Goal: Task Accomplishment & Management: Use online tool/utility

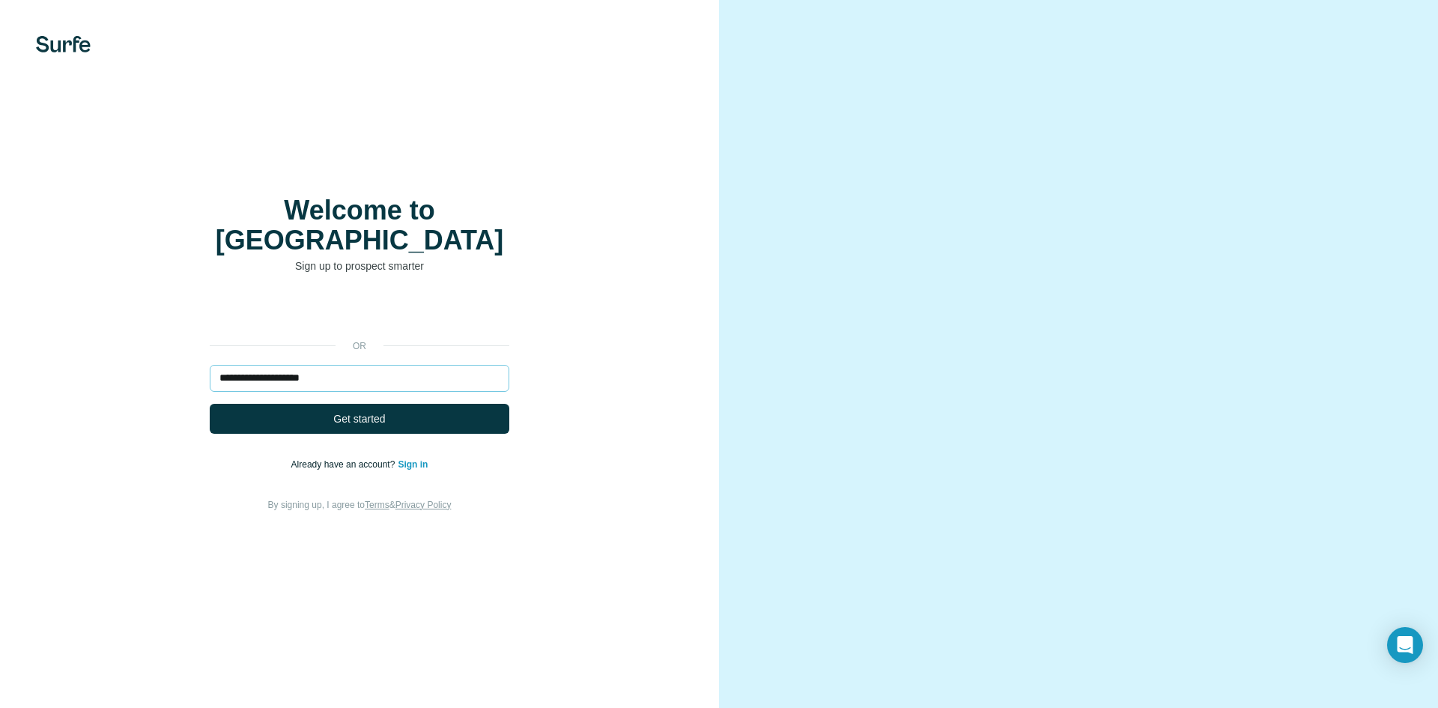
type input "**********"
click at [210, 404] on button "Get started" at bounding box center [360, 419] width 300 height 30
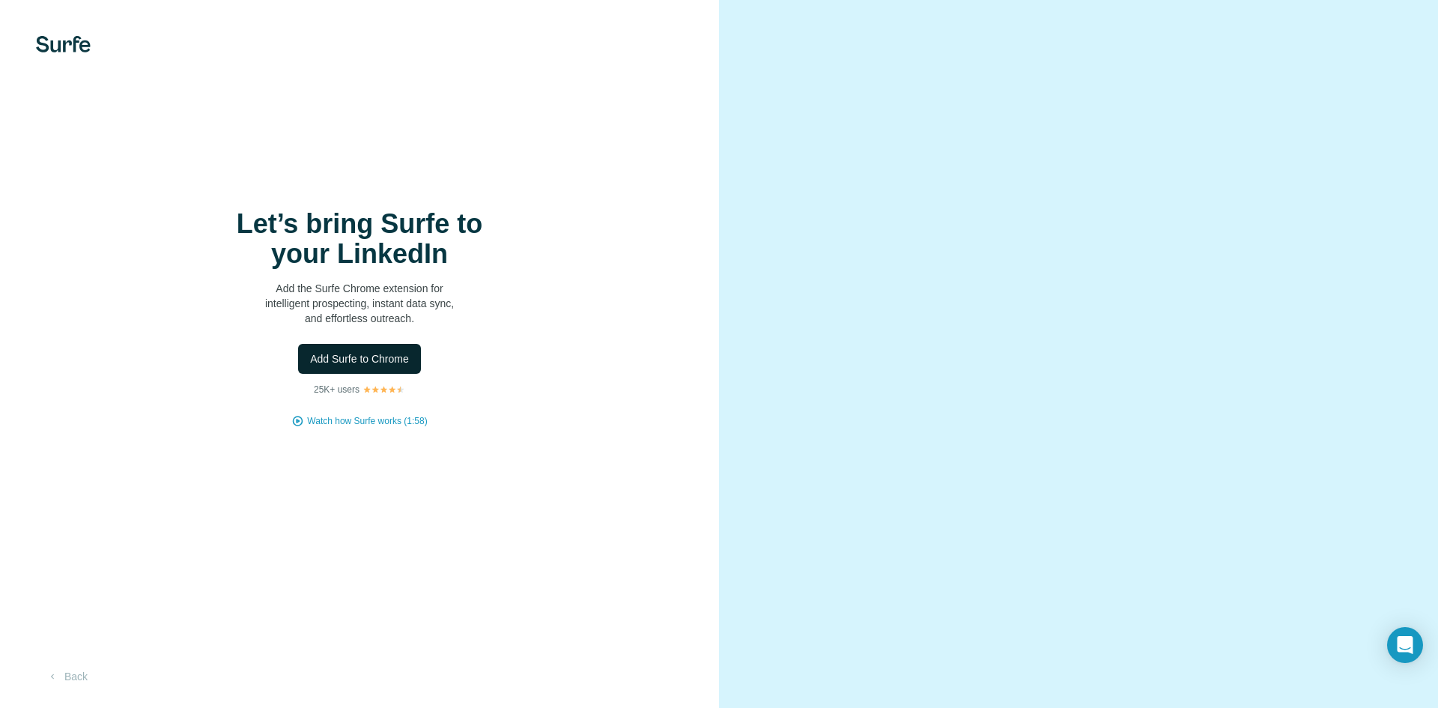
click at [387, 367] on button "Add Surfe to Chrome" at bounding box center [359, 359] width 123 height 30
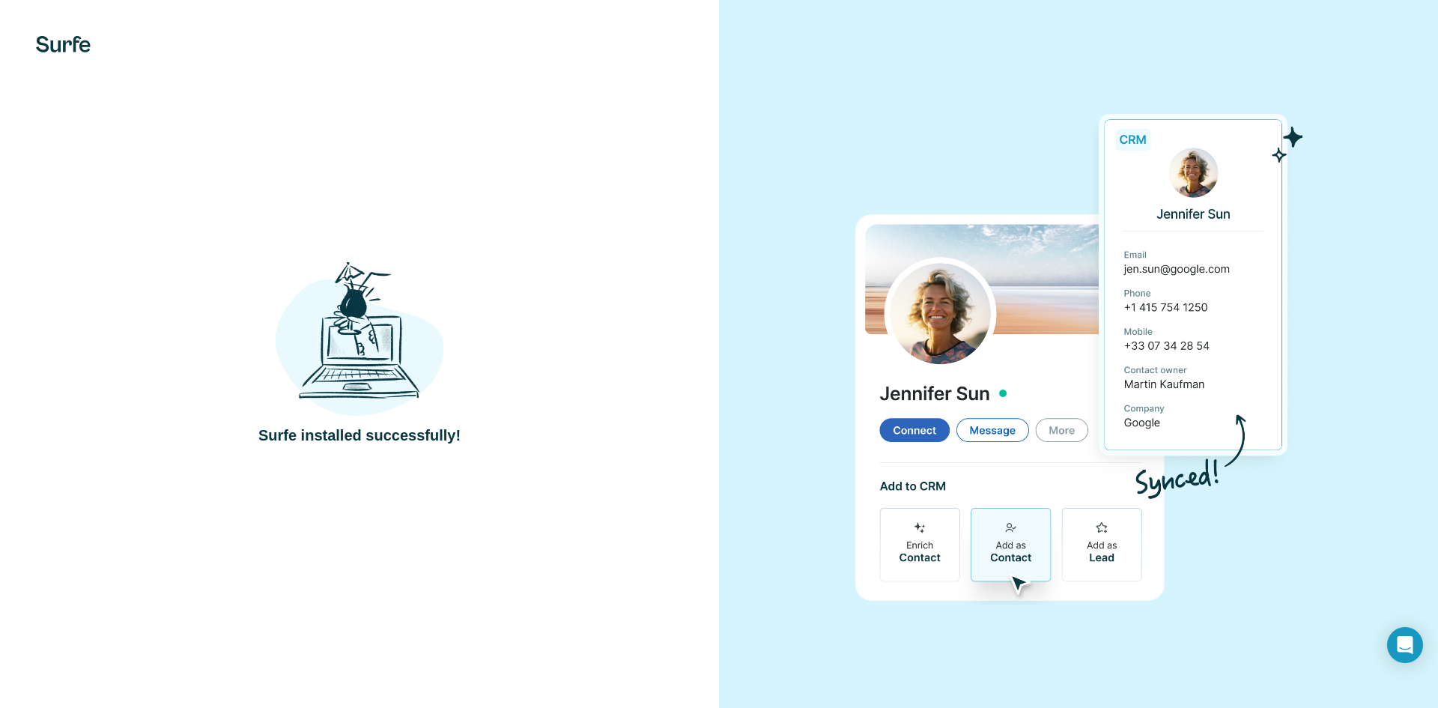
click at [350, 210] on div "Surfe installed successfully!" at bounding box center [359, 354] width 719 height 708
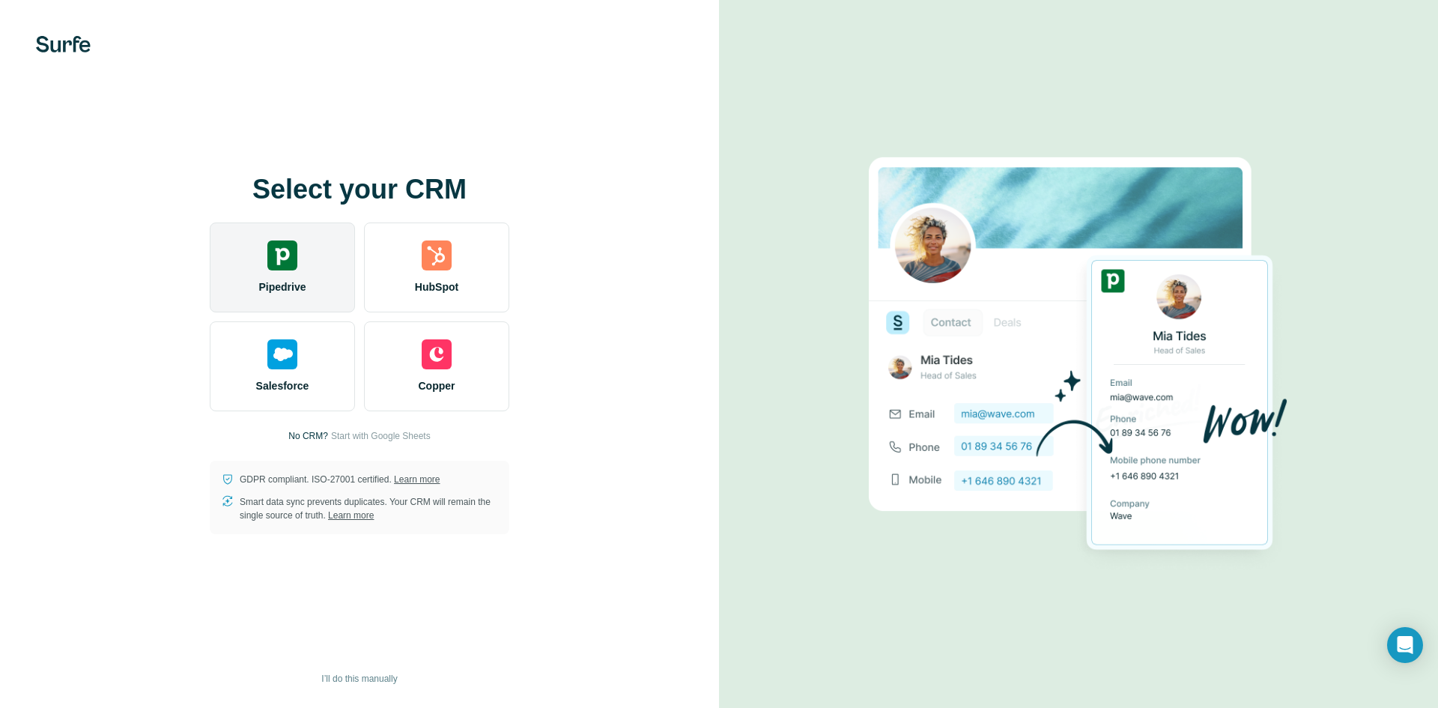
click at [310, 256] on div "Pipedrive" at bounding box center [282, 267] width 145 height 90
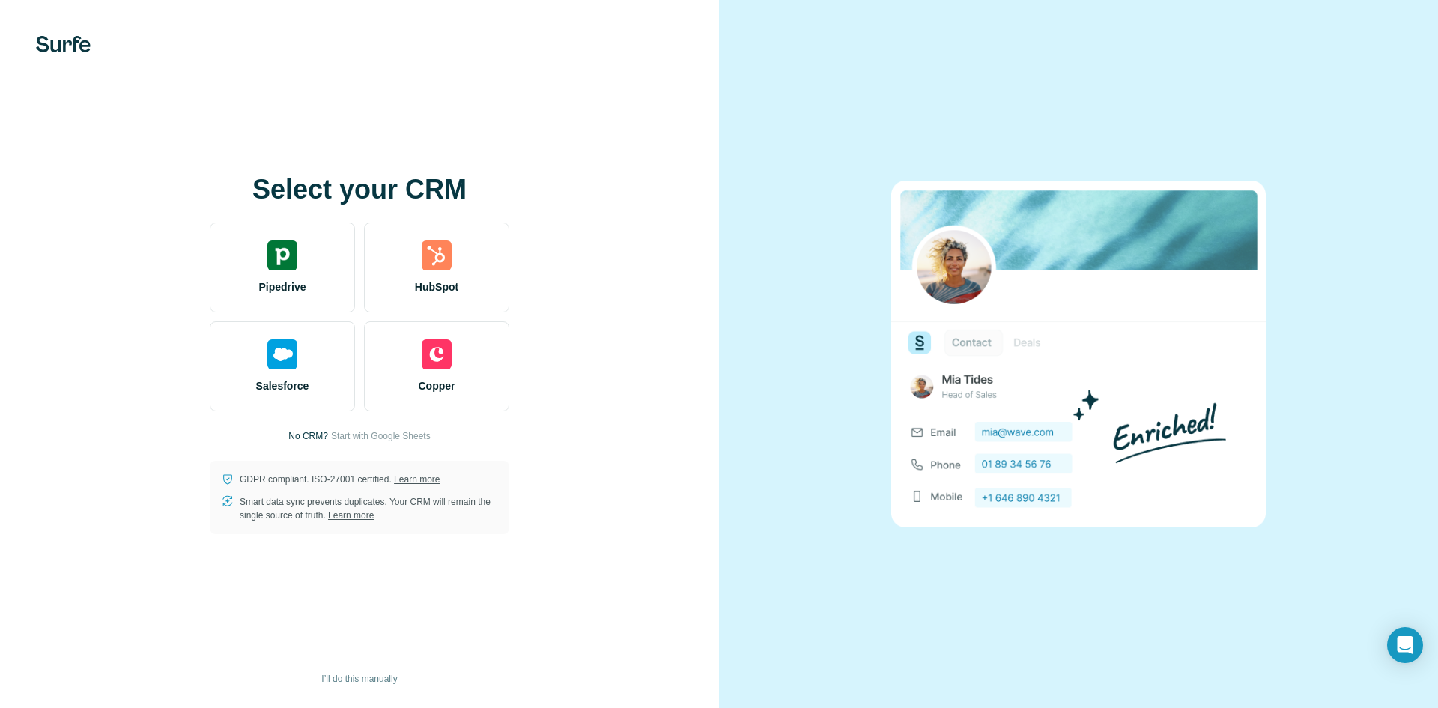
click at [454, 126] on div "Select your CRM Pipedrive HubSpot Salesforce Copper No CRM? Start with Google S…" at bounding box center [359, 354] width 719 height 708
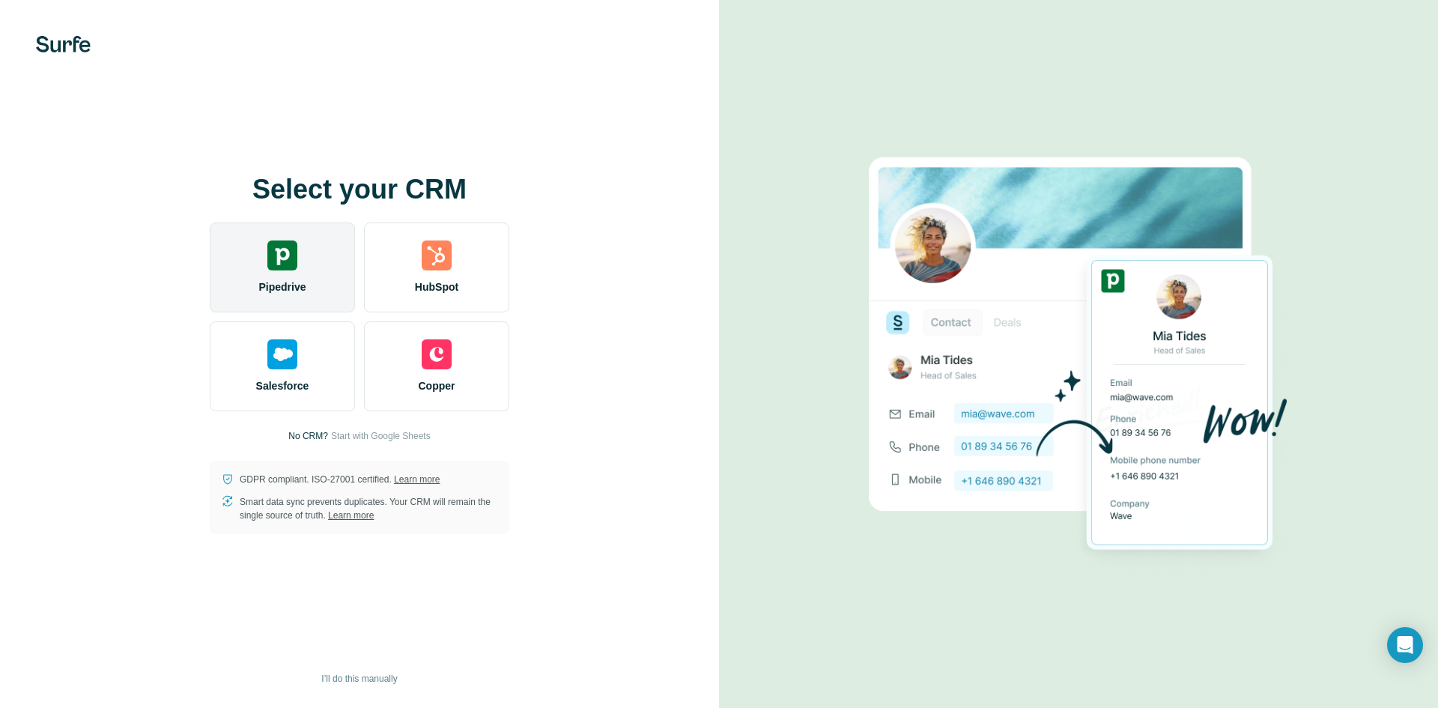
click at [268, 247] on img at bounding box center [282, 255] width 30 height 30
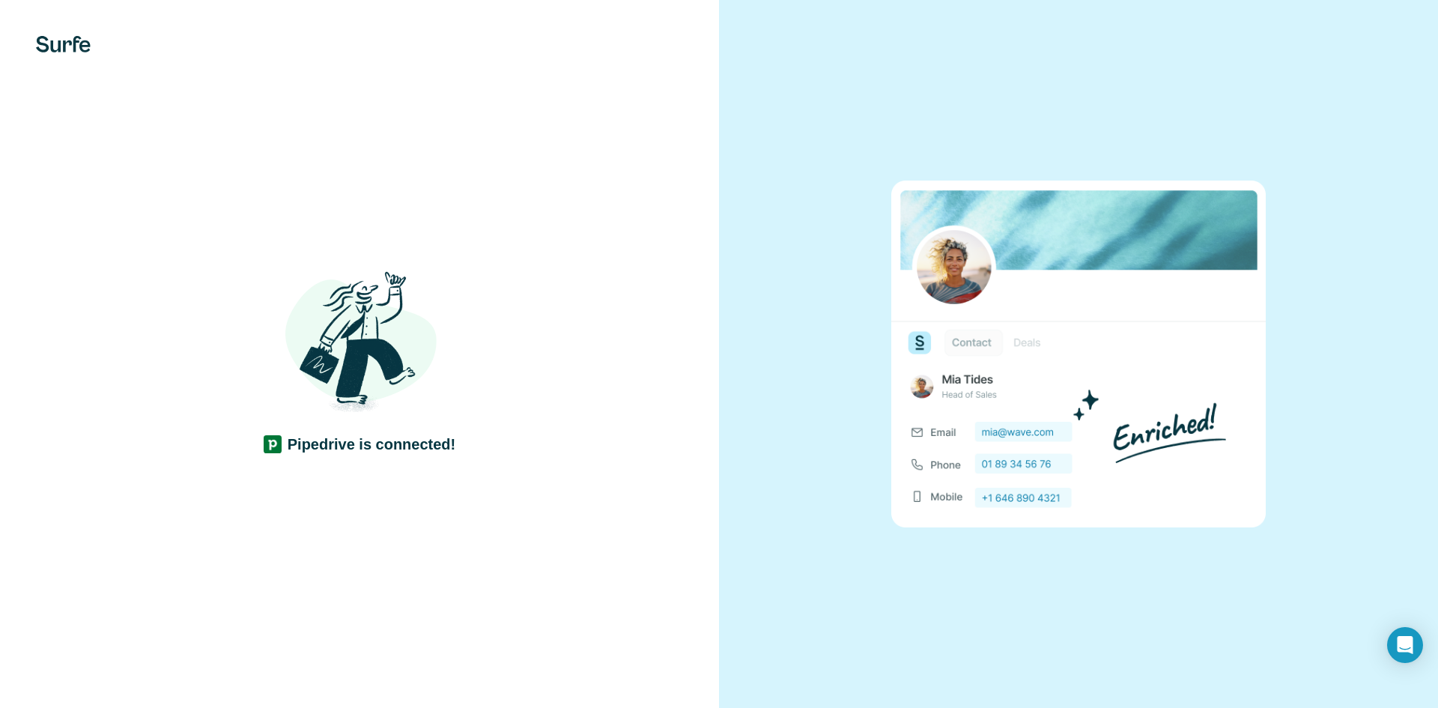
click at [315, 228] on div "Pipedrive is connected!" at bounding box center [359, 354] width 719 height 708
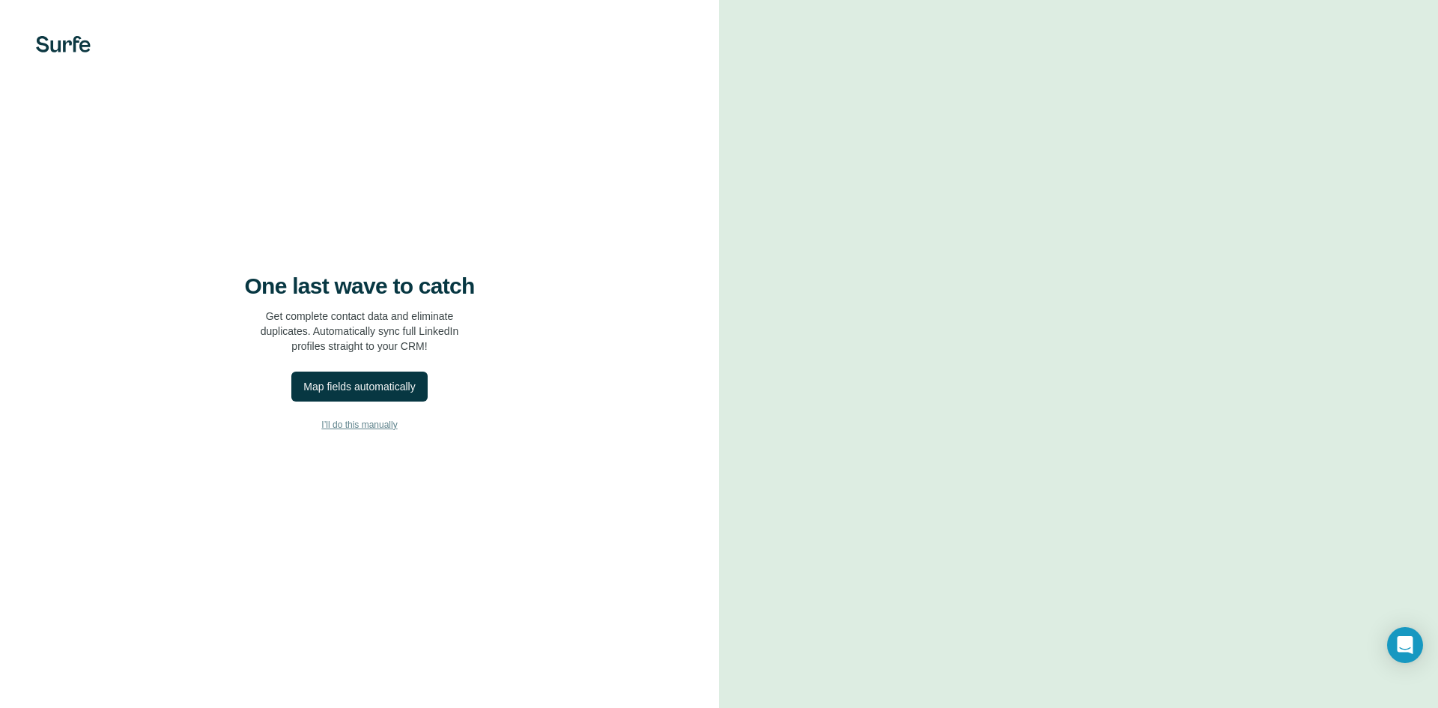
click at [373, 416] on button "I’ll do this manually" at bounding box center [359, 424] width 659 height 22
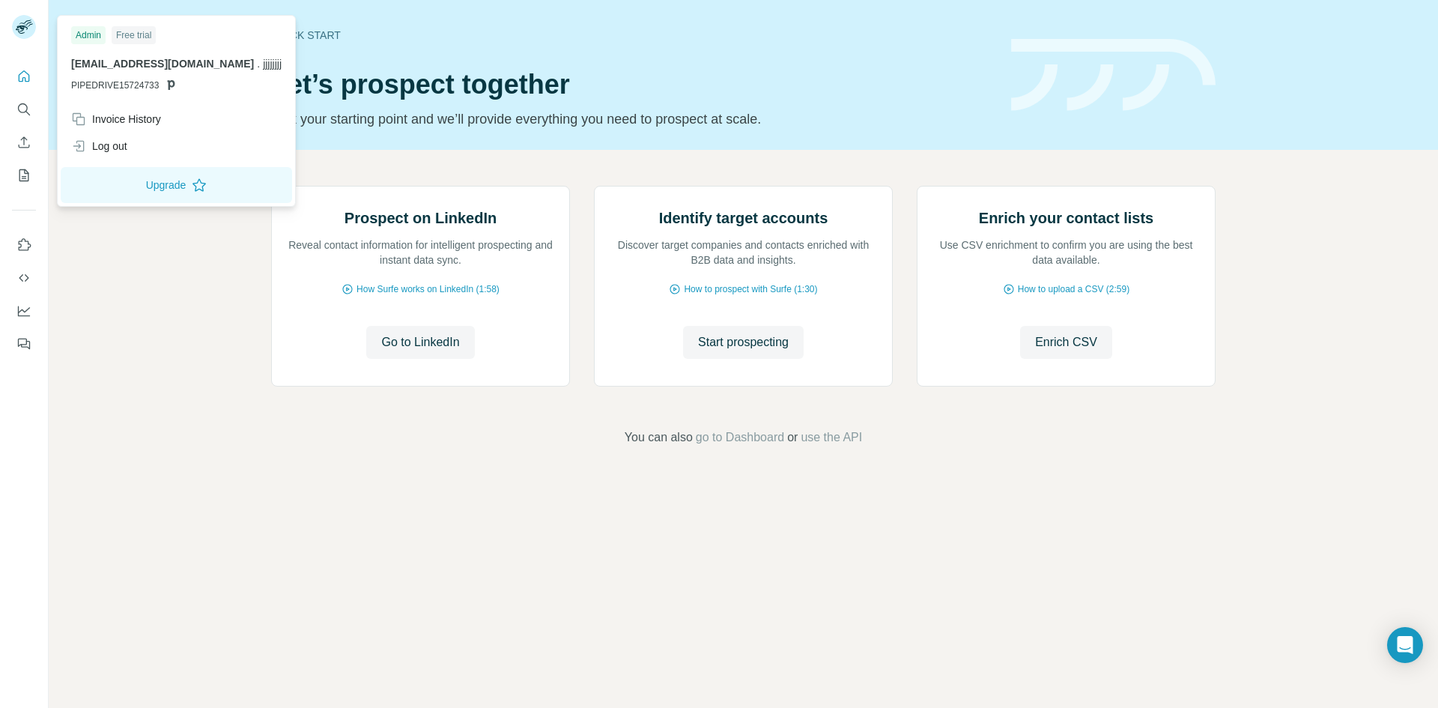
click at [30, 24] on rect at bounding box center [24, 27] width 24 height 24
click at [140, 243] on div "Prospect on LinkedIn Reveal contact information for intelligent prospecting and…" at bounding box center [744, 316] width 1390 height 333
click at [26, 28] on rect at bounding box center [24, 27] width 24 height 24
drag, startPoint x: 183, startPoint y: 53, endPoint x: 73, endPoint y: 63, distance: 109.8
click at [73, 63] on div "Admin Free trial bemore3388@colimarl.com . jjjjjjjj PIPEDRIVE15724733" at bounding box center [176, 62] width 231 height 87
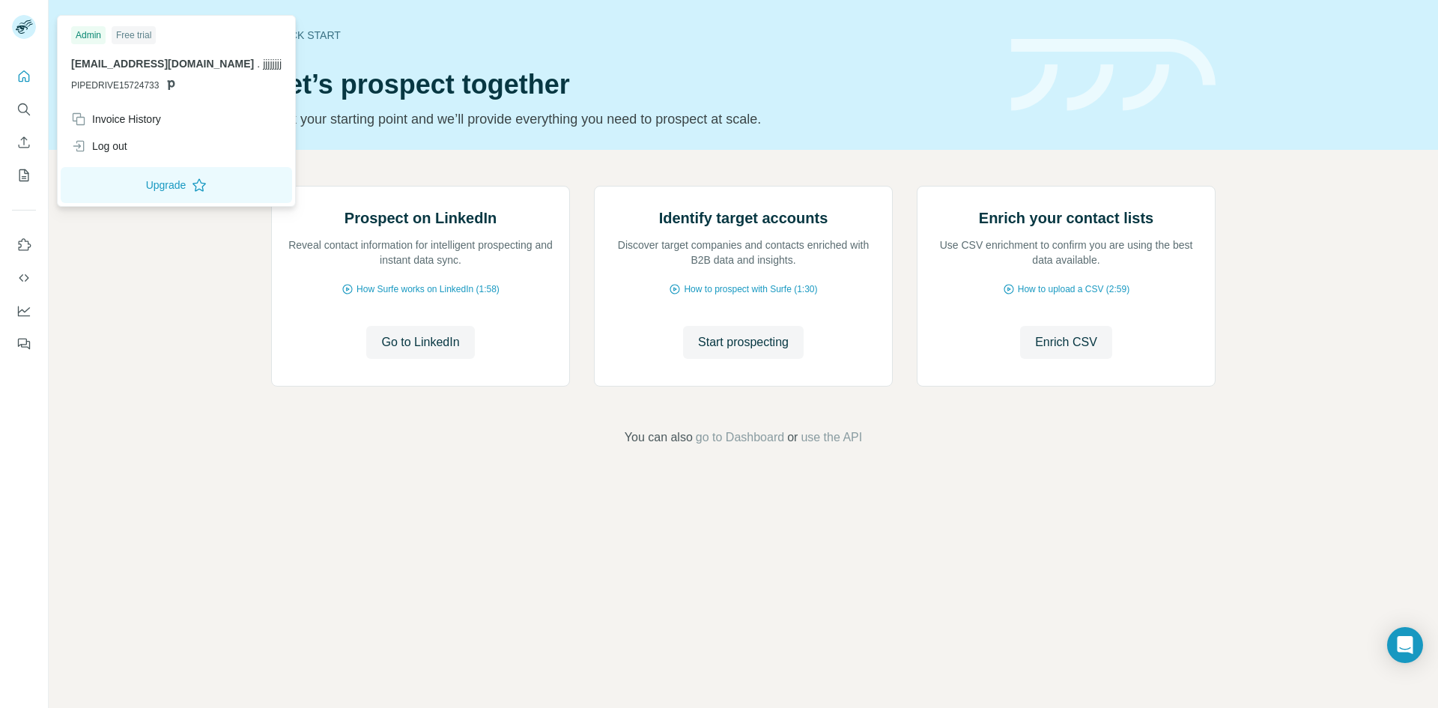
click at [158, 272] on div "Prospect on LinkedIn Reveal contact information for intelligent prospecting and…" at bounding box center [744, 316] width 1390 height 333
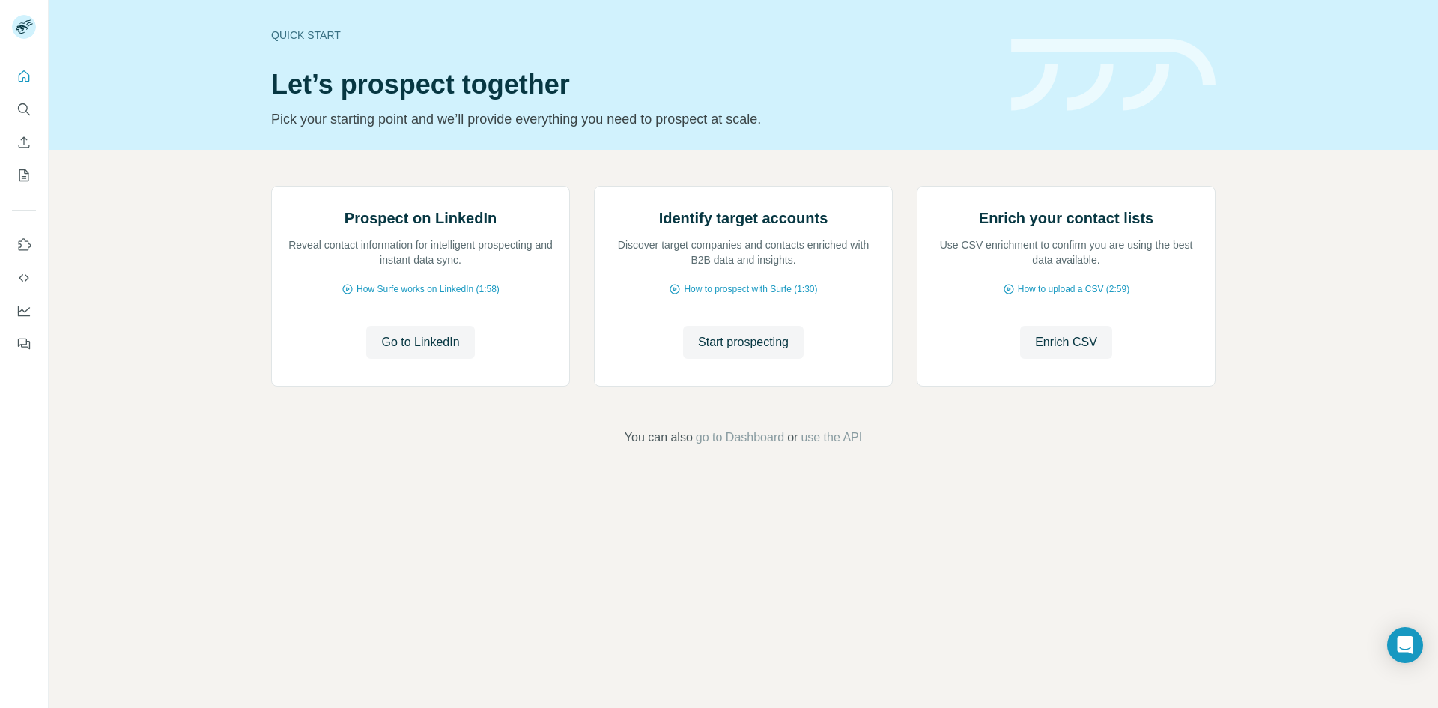
click at [411, 63] on div "Quick start Let’s prospect together Pick your starting point and we’ll provide …" at bounding box center [632, 74] width 722 height 109
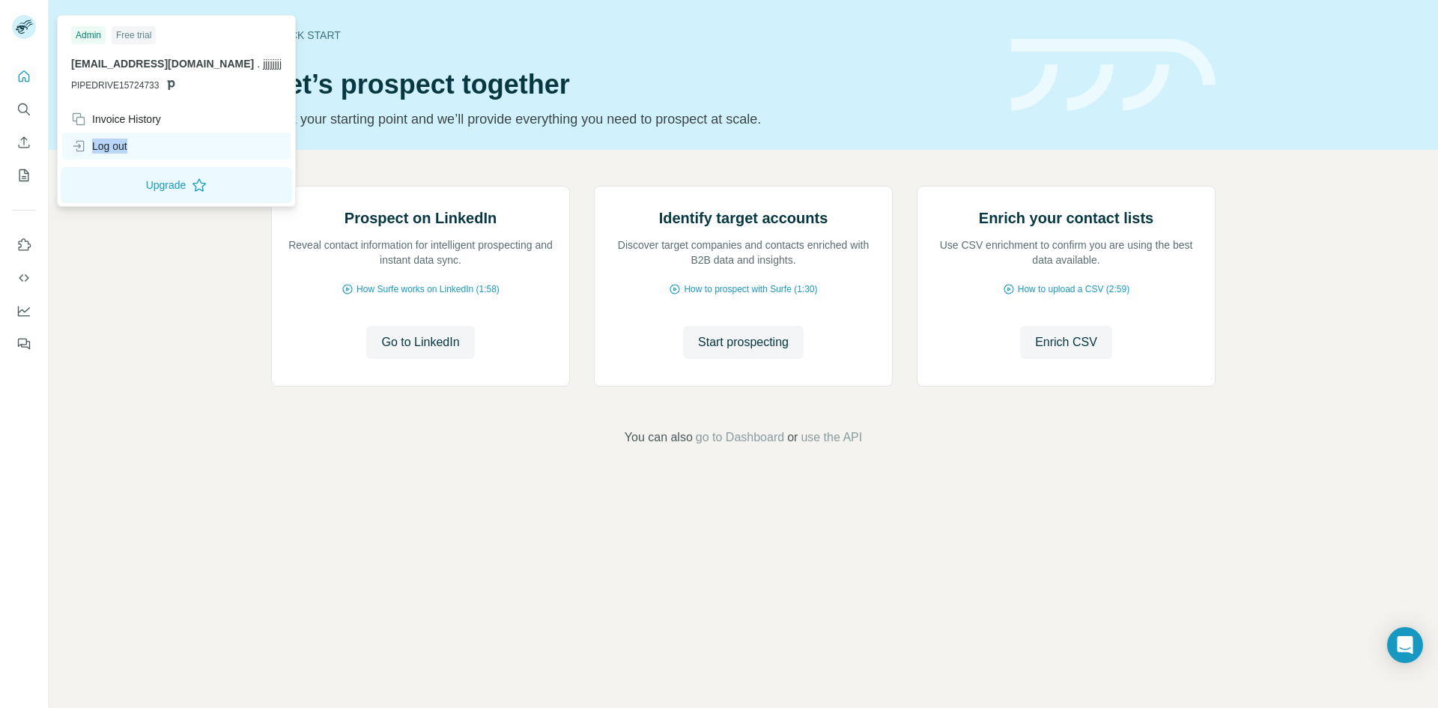
click at [127, 142] on div "Log out" at bounding box center [99, 146] width 56 height 15
click at [139, 149] on div "Log out" at bounding box center [176, 146] width 228 height 27
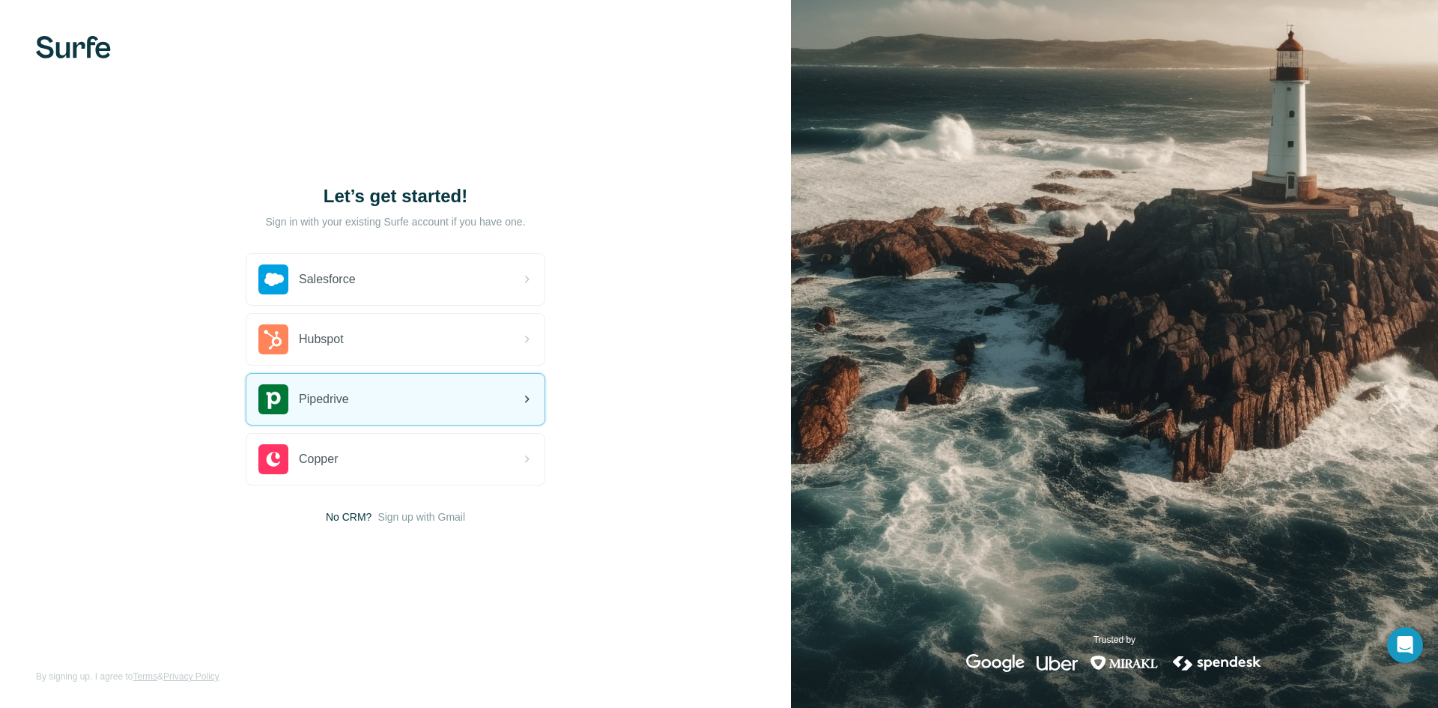
click at [408, 390] on div "Pipedrive" at bounding box center [395, 399] width 298 height 51
